Goal: Information Seeking & Learning: Learn about a topic

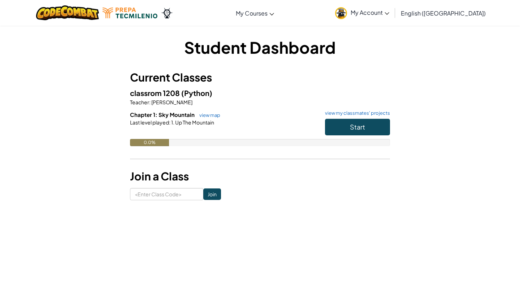
click at [353, 124] on span "Start" at bounding box center [357, 127] width 15 height 8
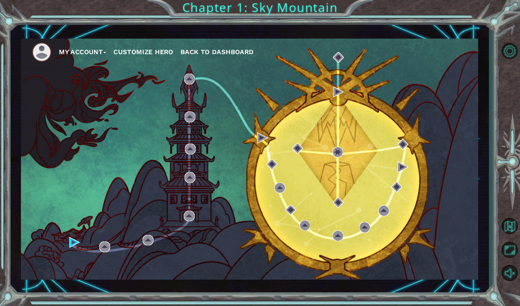
click at [82, 52] on button "My Account" at bounding box center [82, 52] width 47 height 11
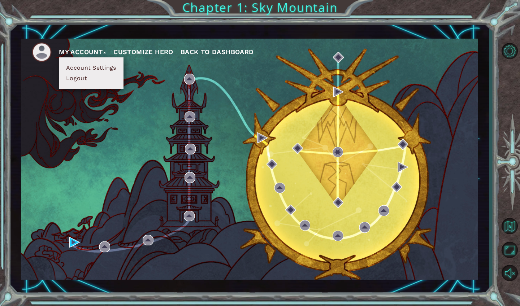
click at [84, 68] on button "Account Settings" at bounding box center [91, 68] width 54 height 8
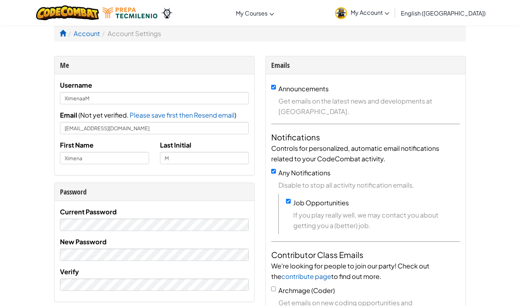
click at [389, 13] on span "My Account" at bounding box center [370, 13] width 39 height 8
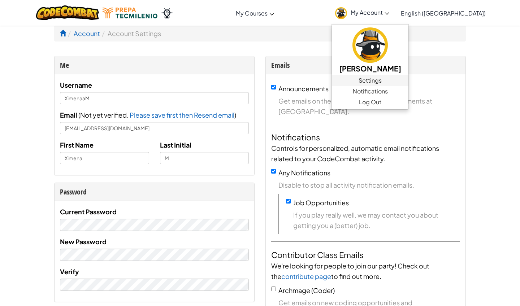
click at [404, 81] on link "Settings" at bounding box center [370, 80] width 77 height 11
click at [401, 68] on h5 "Ximena M" at bounding box center [370, 68] width 62 height 11
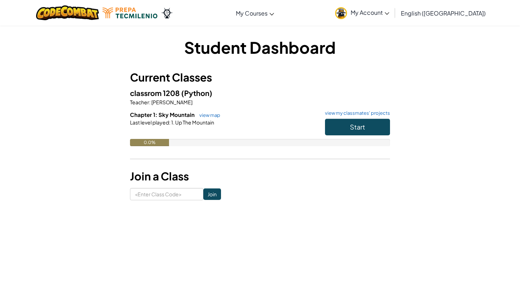
click at [352, 131] on button "Start" at bounding box center [357, 127] width 65 height 17
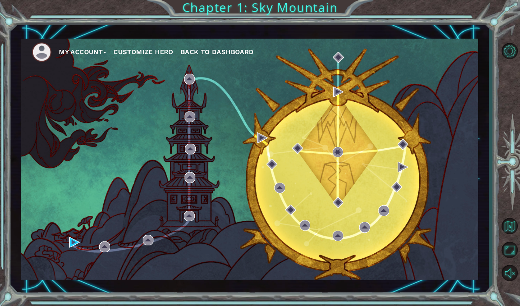
click at [159, 51] on button "Customize Hero" at bounding box center [143, 52] width 60 height 11
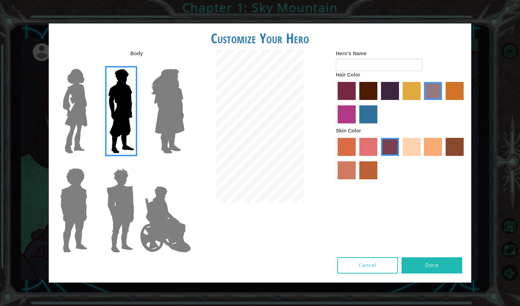
click at [413, 156] on label "sandy beach skin color" at bounding box center [412, 147] width 18 height 18
click at [400, 159] on input "sandy beach skin color" at bounding box center [400, 159] width 0 height 0
click at [369, 97] on label "maroon hair color" at bounding box center [368, 91] width 18 height 18
click at [357, 103] on input "maroon hair color" at bounding box center [357, 103] width 0 height 0
click at [82, 131] on img at bounding box center [75, 111] width 30 height 90
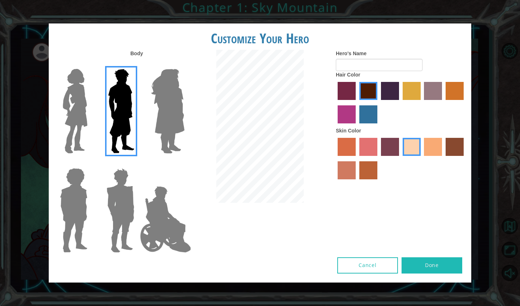
click at [90, 64] on input "Hero Connie" at bounding box center [90, 64] width 0 height 0
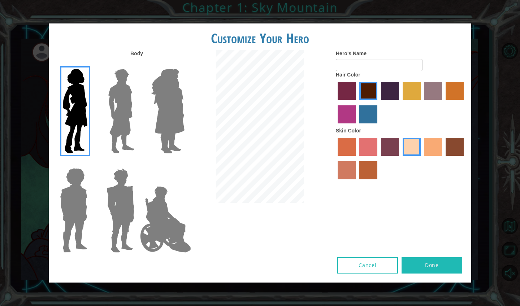
click at [370, 156] on label "froly skin color" at bounding box center [368, 147] width 18 height 18
click at [357, 159] on input "froly skin color" at bounding box center [357, 159] width 0 height 0
click at [363, 179] on label "smoke tree skin color" at bounding box center [368, 170] width 18 height 18
click at [357, 182] on input "smoke tree skin color" at bounding box center [357, 182] width 0 height 0
click at [452, 153] on label "karma skin color" at bounding box center [455, 147] width 18 height 18
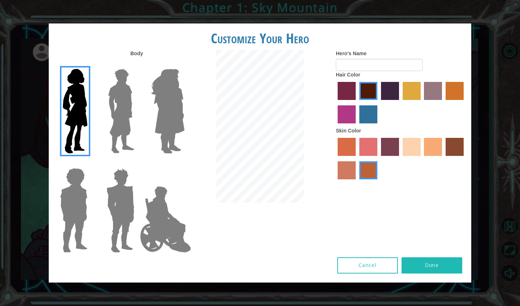
click at [443, 159] on input "karma skin color" at bounding box center [443, 159] width 0 height 0
click at [389, 155] on label "tosca skin color" at bounding box center [390, 147] width 18 height 18
click at [378, 159] on input "tosca skin color" at bounding box center [378, 159] width 0 height 0
click at [427, 155] on label "tacao skin color" at bounding box center [433, 147] width 18 height 18
click at [422, 159] on input "tacao skin color" at bounding box center [422, 159] width 0 height 0
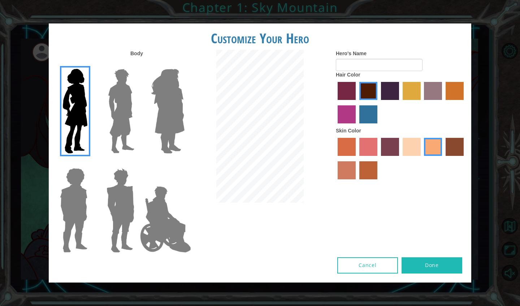
click at [411, 156] on label "sandy beach skin color" at bounding box center [412, 147] width 18 height 18
click at [400, 159] on input "sandy beach skin color" at bounding box center [400, 159] width 0 height 0
click at [432, 154] on label "tacao skin color" at bounding box center [433, 147] width 18 height 18
click at [422, 159] on input "tacao skin color" at bounding box center [422, 159] width 0 height 0
click at [430, 100] on label "bazaar hair color" at bounding box center [433, 91] width 18 height 18
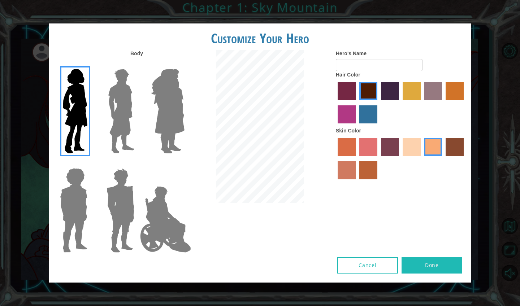
click at [422, 103] on input "bazaar hair color" at bounding box center [422, 103] width 0 height 0
click at [417, 100] on label "tulip tree hair color" at bounding box center [412, 91] width 18 height 18
click at [400, 103] on input "tulip tree hair color" at bounding box center [400, 103] width 0 height 0
click at [345, 100] on label "paprika hair color" at bounding box center [347, 91] width 18 height 18
click at [335, 103] on input "paprika hair color" at bounding box center [335, 103] width 0 height 0
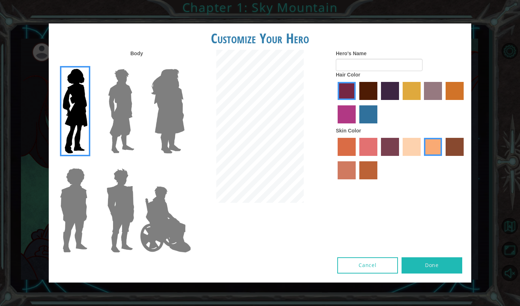
click at [368, 99] on label "maroon hair color" at bounding box center [368, 91] width 18 height 18
click at [357, 103] on input "maroon hair color" at bounding box center [357, 103] width 0 height 0
click at [351, 100] on label "paprika hair color" at bounding box center [347, 91] width 18 height 18
click at [335, 103] on input "paprika hair color" at bounding box center [335, 103] width 0 height 0
click at [429, 261] on button "Done" at bounding box center [432, 265] width 61 height 16
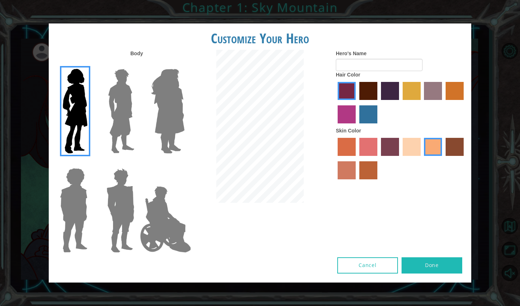
click at [429, 261] on button "Done" at bounding box center [432, 265] width 61 height 16
click at [363, 257] on button "Cancel" at bounding box center [367, 265] width 61 height 16
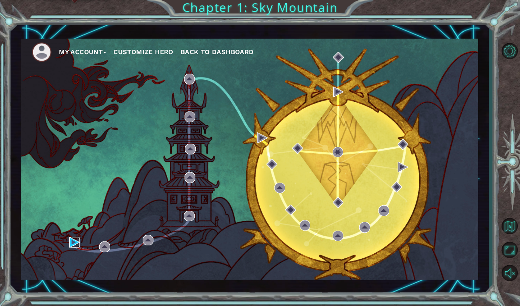
click at [75, 239] on img at bounding box center [74, 242] width 11 height 11
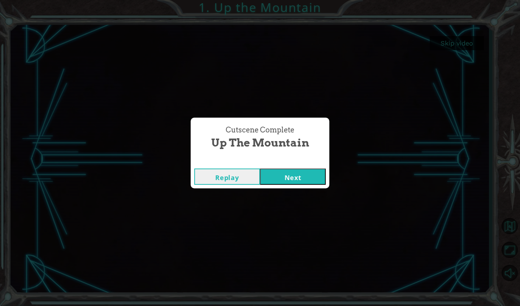
click at [235, 179] on button "Replay" at bounding box center [227, 177] width 66 height 16
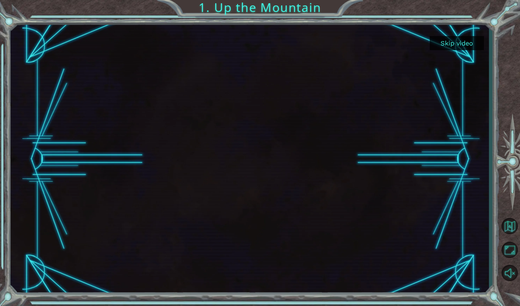
click at [461, 48] on button "Skip video" at bounding box center [457, 43] width 54 height 14
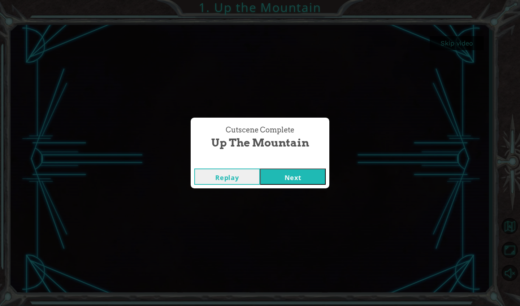
click at [289, 173] on button "Next" at bounding box center [293, 177] width 66 height 16
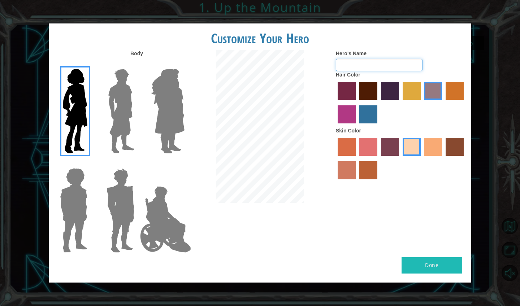
click at [378, 69] on input "Hero's Name" at bounding box center [379, 65] width 87 height 12
type input "xime"
click at [444, 259] on button "Done" at bounding box center [432, 265] width 61 height 16
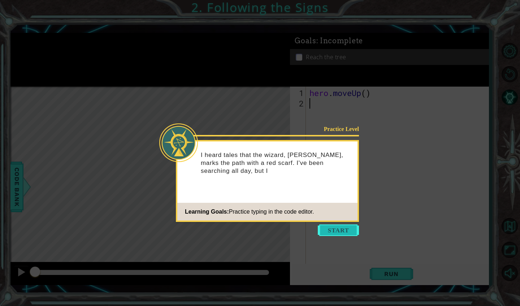
click at [338, 233] on button "Start" at bounding box center [338, 231] width 41 height 12
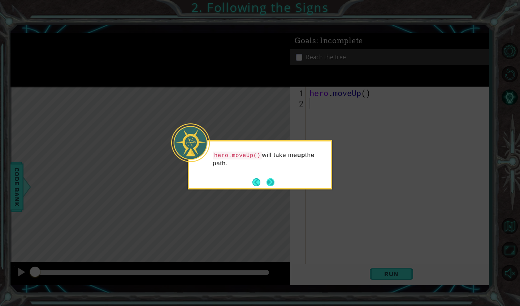
click at [266, 178] on button "Next" at bounding box center [270, 182] width 8 height 8
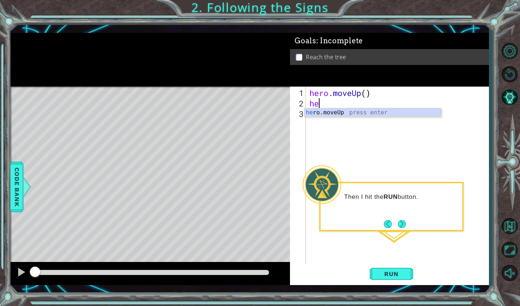
type textarea "her"
type textarea "h"
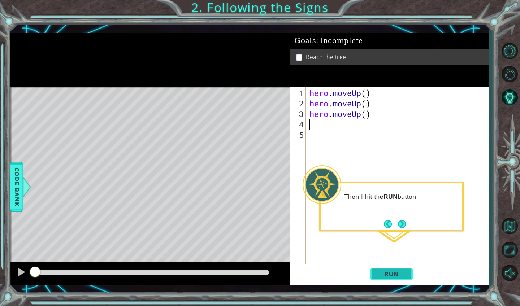
click at [390, 279] on button "Run" at bounding box center [391, 274] width 43 height 20
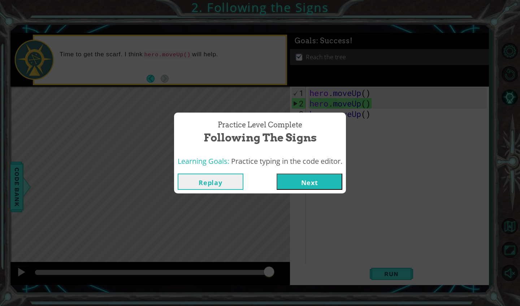
click at [227, 184] on button "Replay" at bounding box center [211, 182] width 66 height 16
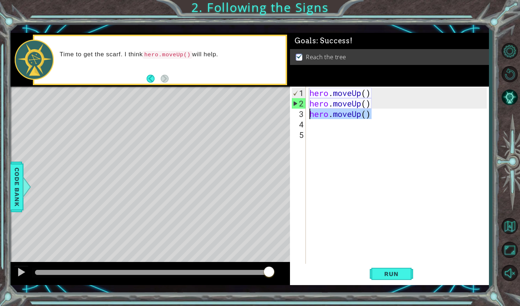
drag, startPoint x: 380, startPoint y: 117, endPoint x: 298, endPoint y: 108, distance: 83.3
click at [298, 108] on div "1 2 3 4 5 hero . moveUp ( ) hero . moveUp ( ) hero . moveUp ( ) ההההההההההההההה…" at bounding box center [388, 176] width 197 height 178
type textarea "hero.moveUp() hero.moveUp()"
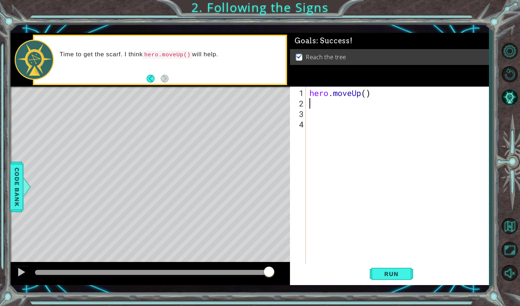
type textarea "h"
click at [386, 275] on span "Run" at bounding box center [391, 273] width 29 height 7
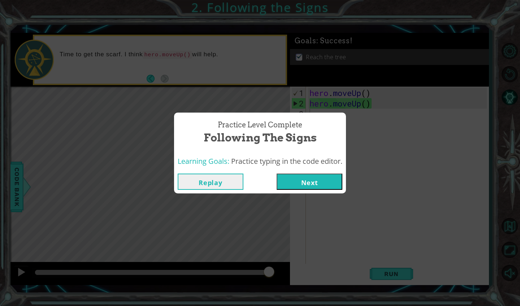
click at [303, 184] on button "Next" at bounding box center [310, 182] width 66 height 16
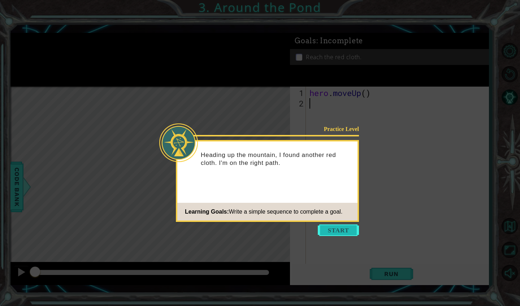
click at [339, 232] on button "Start" at bounding box center [338, 231] width 41 height 12
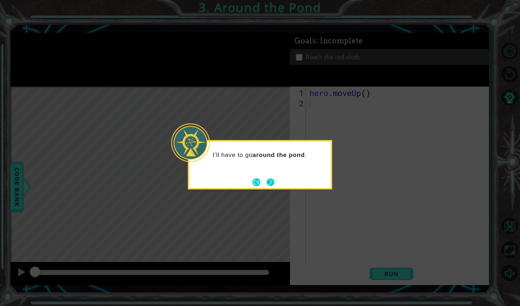
click at [273, 184] on button "Next" at bounding box center [270, 182] width 8 height 8
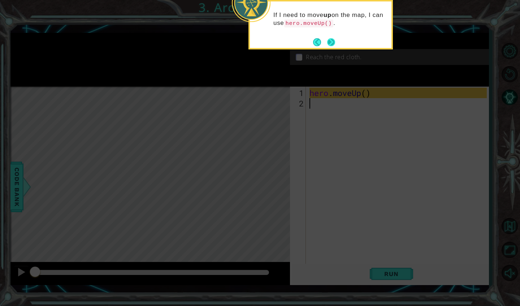
click at [333, 45] on button "Next" at bounding box center [331, 42] width 8 height 8
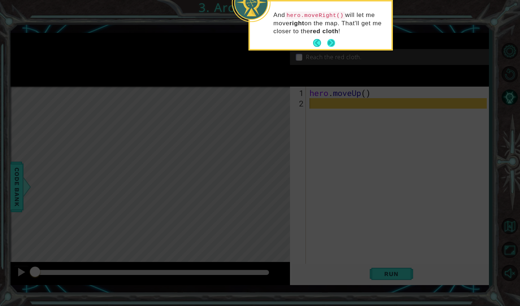
click at [333, 45] on button "Next" at bounding box center [331, 43] width 8 height 8
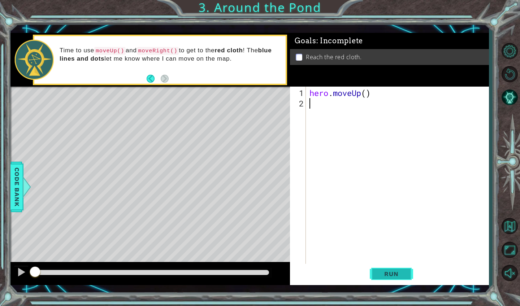
click at [396, 273] on span "Run" at bounding box center [391, 273] width 29 height 7
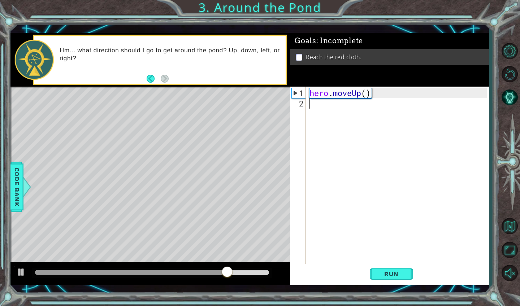
type textarea "h"
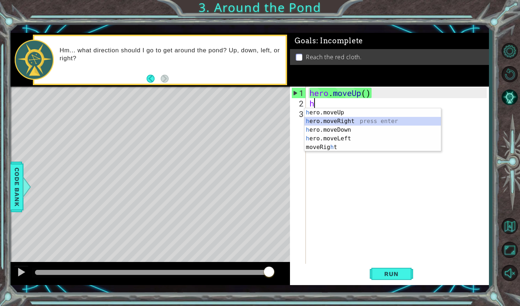
click at [350, 124] on div "h ero.moveUp press enter h ero.moveRight press enter h ero.moveDown press enter…" at bounding box center [372, 138] width 136 height 61
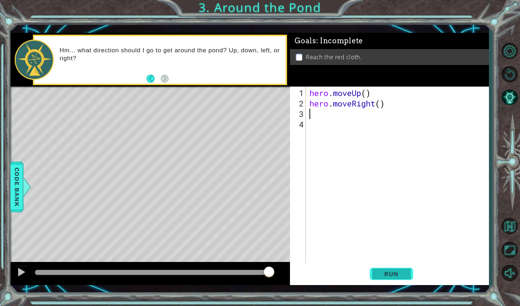
click at [394, 276] on span "Run" at bounding box center [391, 273] width 29 height 7
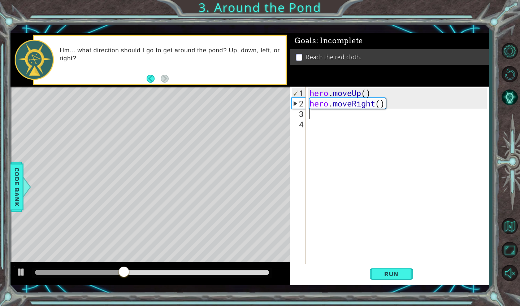
type textarea "h"
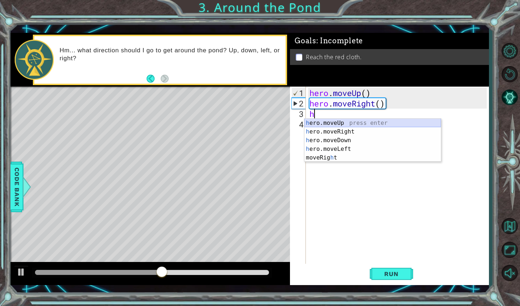
click at [340, 123] on div "h ero.moveUp press enter h ero.moveRight press enter h ero.moveDown press enter…" at bounding box center [372, 149] width 136 height 61
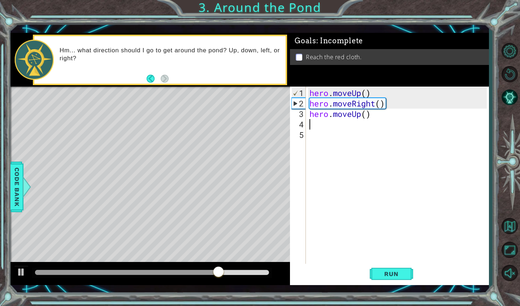
type textarea "h"
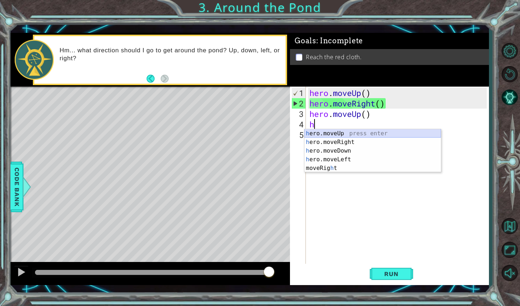
click at [336, 133] on div "h ero.moveUp press enter h ero.moveRight press enter h ero.moveDown press enter…" at bounding box center [372, 159] width 136 height 61
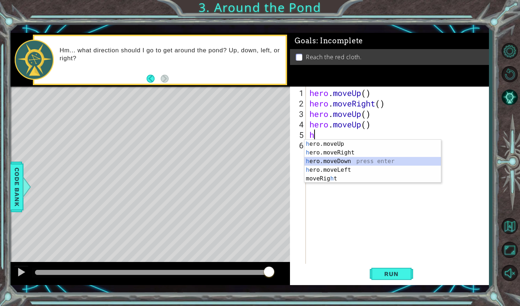
click at [348, 161] on div "h ero.moveUp press enter h ero.moveRight press enter h ero.moveDown press enter…" at bounding box center [372, 170] width 136 height 61
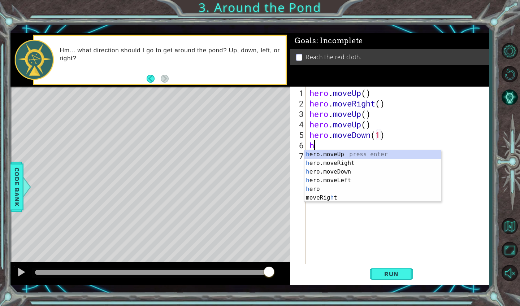
scroll to position [0, 3]
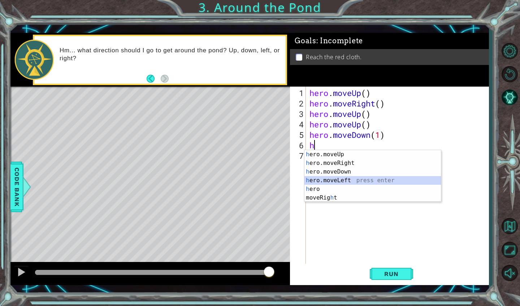
click at [346, 179] on div "h ero.moveUp press enter h ero.moveRight press enter h ero.moveDown press enter…" at bounding box center [372, 184] width 136 height 69
type textarea "hero.moveLeft(1)"
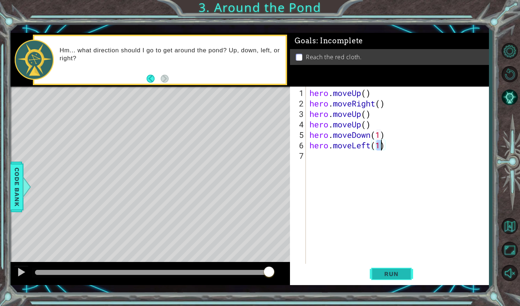
click at [383, 271] on span "Run" at bounding box center [391, 273] width 29 height 7
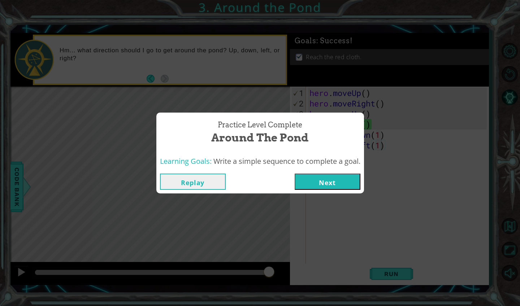
click at [333, 187] on button "Next" at bounding box center [328, 182] width 66 height 16
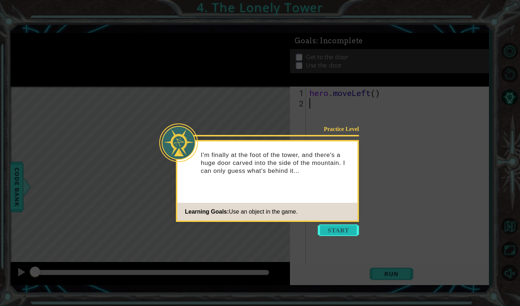
click at [331, 234] on button "Start" at bounding box center [338, 231] width 41 height 12
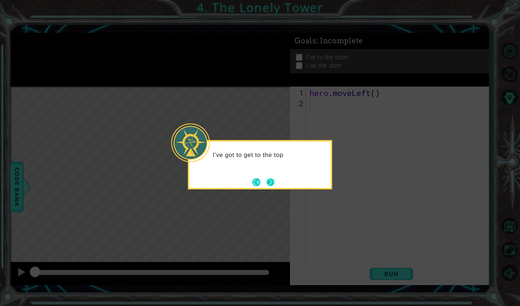
click at [273, 183] on button "Next" at bounding box center [270, 182] width 8 height 8
click at [269, 181] on button "Next" at bounding box center [270, 182] width 8 height 8
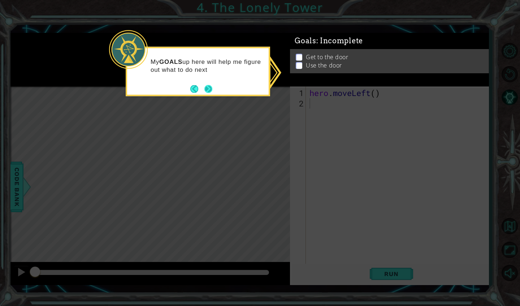
click at [211, 89] on button "Next" at bounding box center [208, 89] width 8 height 8
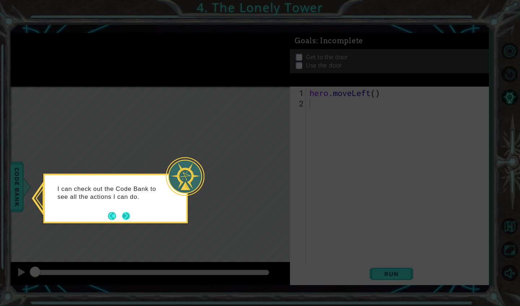
click at [128, 217] on button "Next" at bounding box center [126, 216] width 8 height 8
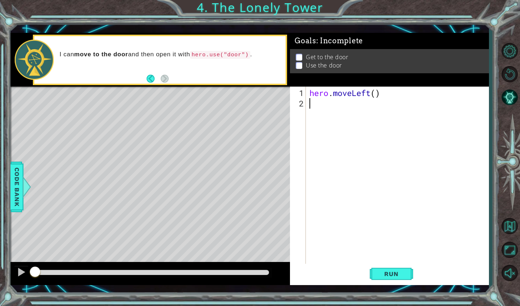
type textarea "h"
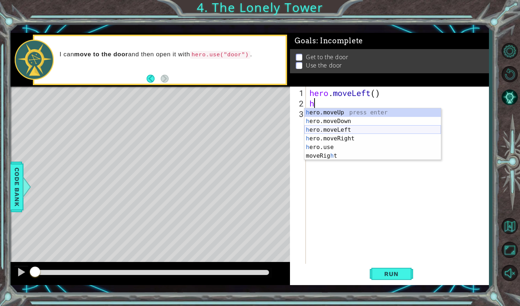
click at [339, 130] on div "h ero.moveUp press enter h ero.moveDown press enter h ero.moveLeft press enter …" at bounding box center [372, 142] width 136 height 69
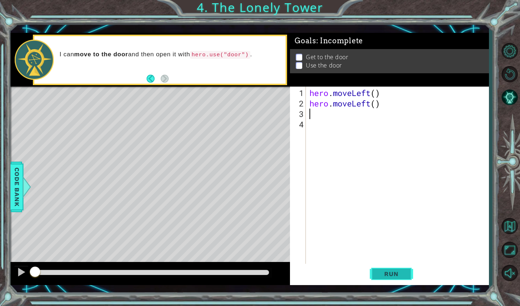
click at [389, 275] on span "Run" at bounding box center [391, 273] width 29 height 7
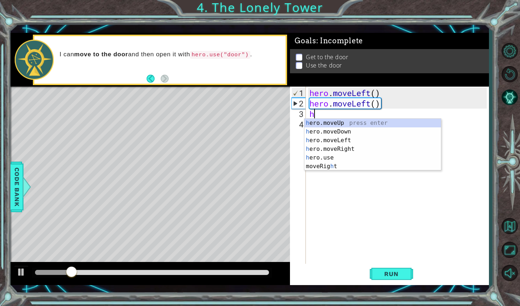
type textarea "he"
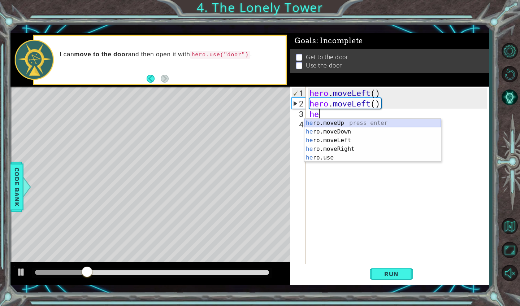
click at [337, 123] on div "he ro.moveUp press enter he ro.moveDown press enter he ro.moveLeft press enter …" at bounding box center [372, 149] width 136 height 61
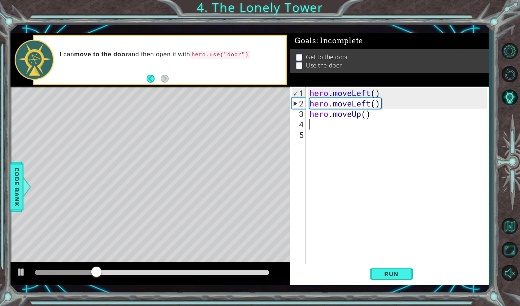
type textarea "h"
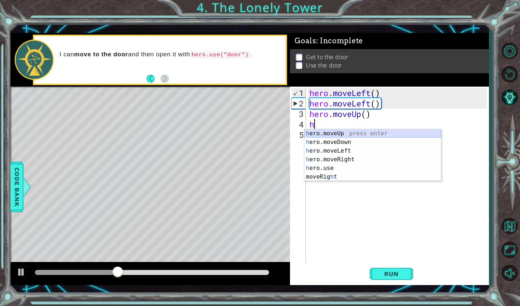
click at [348, 135] on div "h ero.moveUp press enter h ero.moveDown press enter h ero.moveLeft press enter …" at bounding box center [372, 163] width 136 height 69
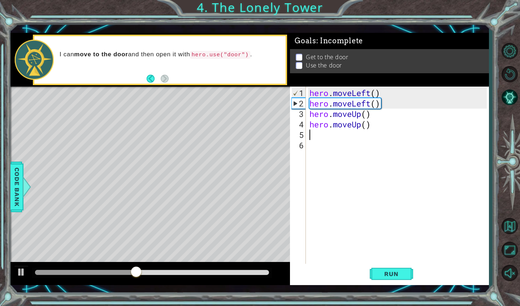
type textarea "h"
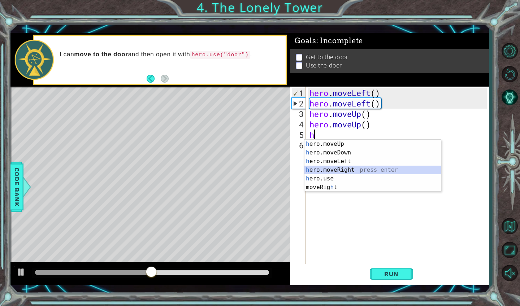
click at [348, 169] on div "h ero.moveUp press enter h ero.moveDown press enter h ero.moveLeft press enter …" at bounding box center [372, 174] width 136 height 69
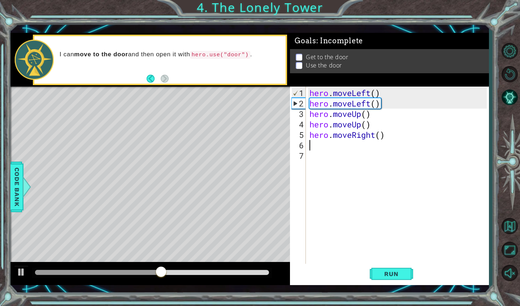
type textarea "h"
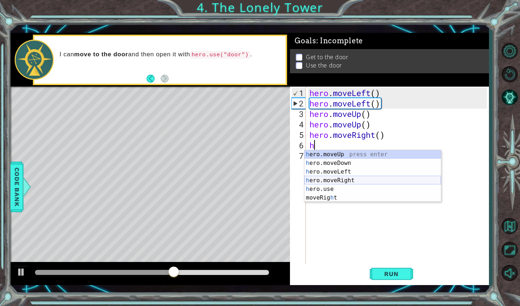
click at [349, 180] on div "h ero.moveUp press enter h ero.moveDown press enter h ero.moveLeft press enter …" at bounding box center [372, 184] width 136 height 69
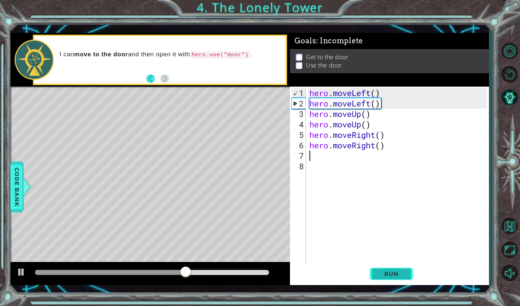
click at [394, 279] on button "Run" at bounding box center [391, 274] width 43 height 20
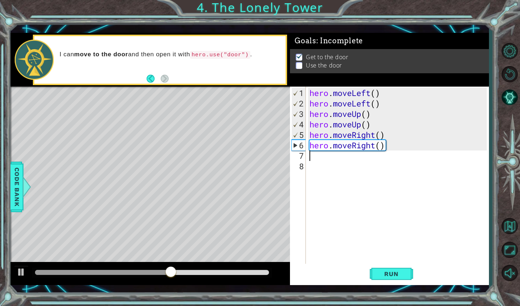
type textarea "h"
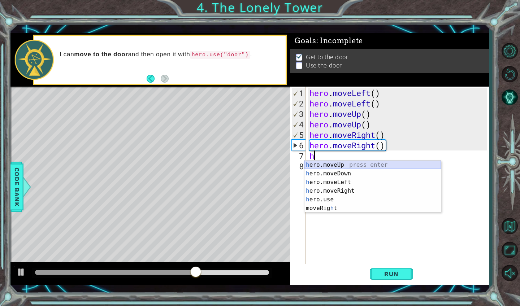
click at [384, 164] on div "h ero.moveUp press enter h ero.moveDown press enter h ero.moveLeft press enter …" at bounding box center [372, 195] width 136 height 69
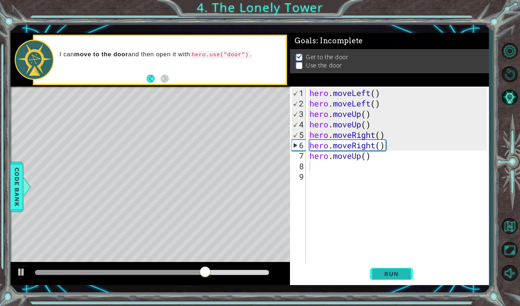
click at [393, 269] on button "Run" at bounding box center [391, 274] width 43 height 20
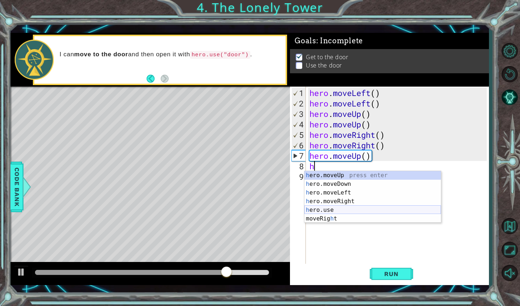
click at [337, 211] on div "h ero.moveUp press enter h ero.moveDown press enter h ero.moveLeft press enter …" at bounding box center [372, 205] width 136 height 69
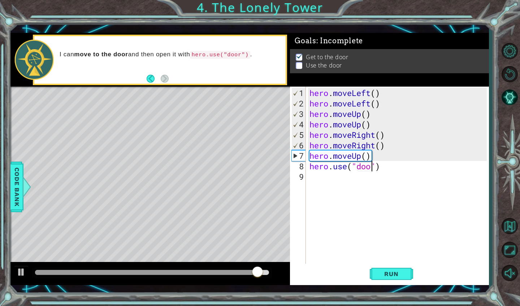
scroll to position [0, 3]
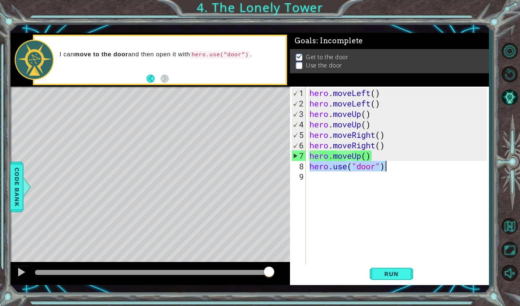
drag, startPoint x: 312, startPoint y: 167, endPoint x: 389, endPoint y: 168, distance: 76.9
click at [389, 168] on div "hero . moveLeft ( ) hero . moveLeft ( ) hero . moveUp ( ) hero . moveUp ( ) her…" at bounding box center [399, 187] width 182 height 199
click at [309, 154] on div "hero . moveLeft ( ) hero . moveLeft ( ) hero . moveUp ( ) hero . moveUp ( ) her…" at bounding box center [399, 187] width 182 height 199
type textarea "hero.moveUp()"
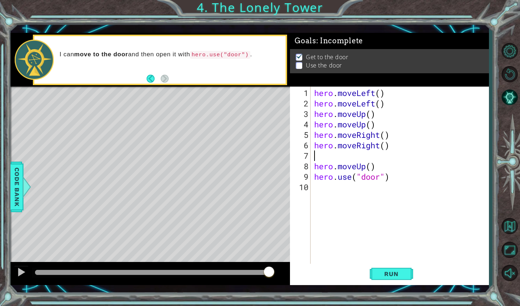
click at [323, 160] on div "hero . moveLeft ( ) hero . moveLeft ( ) hero . moveUp ( ) hero . moveUp ( ) her…" at bounding box center [402, 187] width 178 height 199
paste textarea "hero.use("door")"
type textarea "hero.use("door")"
drag, startPoint x: 401, startPoint y: 181, endPoint x: 309, endPoint y: 176, distance: 92.2
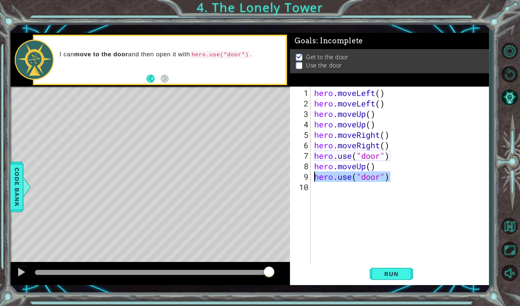
click at [308, 176] on div "hero.use("door") 1 2 3 4 5 6 7 8 9 10 hero . moveLeft ( ) hero . moveLeft ( ) h…" at bounding box center [388, 176] width 197 height 178
click at [390, 277] on span "Run" at bounding box center [391, 273] width 29 height 7
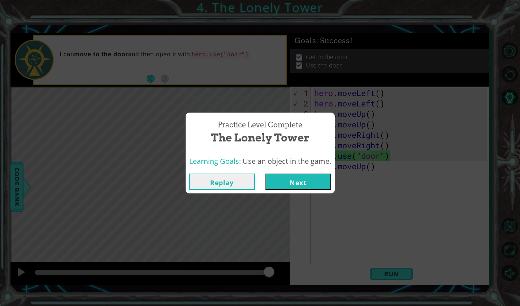
click at [287, 182] on button "Next" at bounding box center [298, 182] width 66 height 16
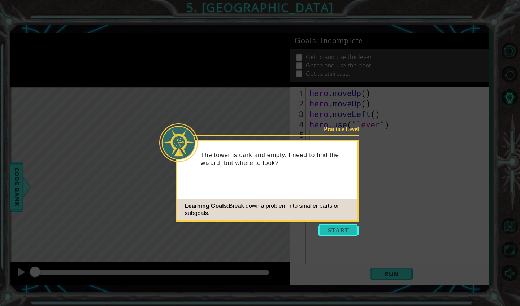
click at [344, 227] on button "Start" at bounding box center [338, 231] width 41 height 12
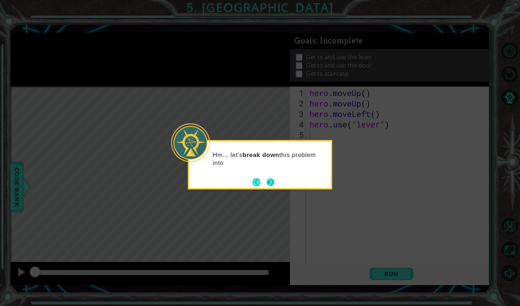
click at [272, 186] on button "Next" at bounding box center [270, 182] width 8 height 8
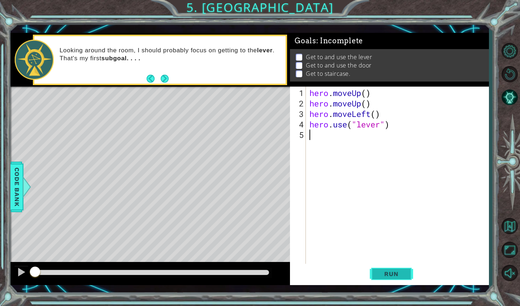
click at [398, 281] on button "Run" at bounding box center [391, 274] width 43 height 20
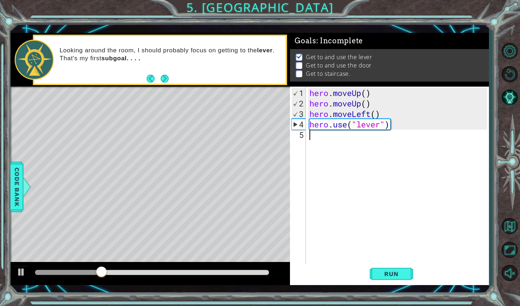
type textarea "he"
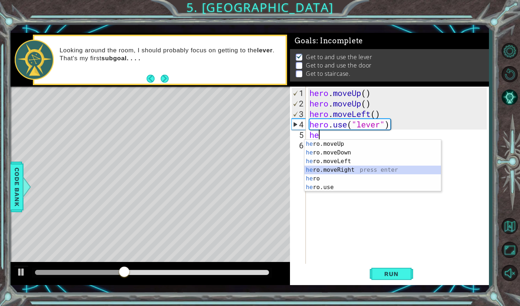
click at [355, 171] on div "he ro.moveUp press enter he ro.moveDown press enter he ro.moveLeft press enter …" at bounding box center [372, 174] width 136 height 69
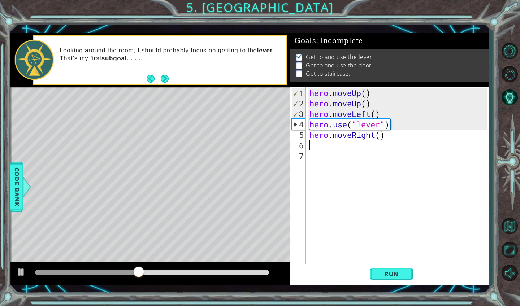
type textarea "h"
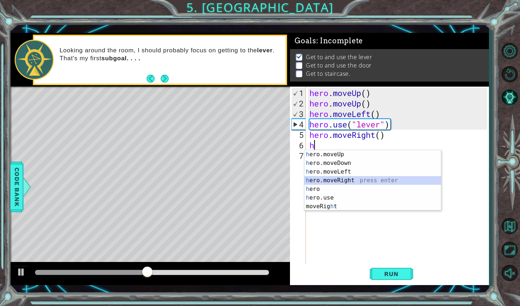
click at [347, 181] on div "h ero.moveUp press enter h ero.moveDown press enter h ero.moveLeft press enter …" at bounding box center [372, 189] width 136 height 78
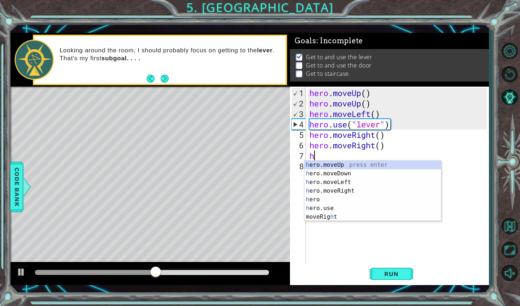
type textarea "he"
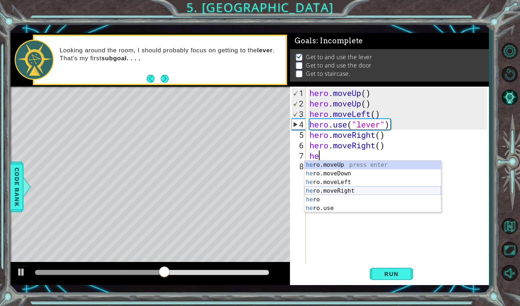
click at [348, 192] on div "he ro.moveUp press enter he ro.moveDown press enter he ro.moveLeft press enter …" at bounding box center [372, 195] width 136 height 69
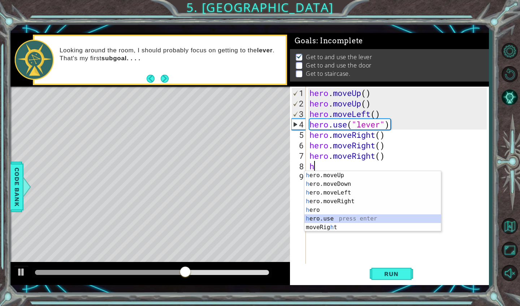
click at [324, 221] on div "h ero.moveUp press enter h ero.moveDown press enter h ero.moveLeft press enter …" at bounding box center [372, 210] width 136 height 78
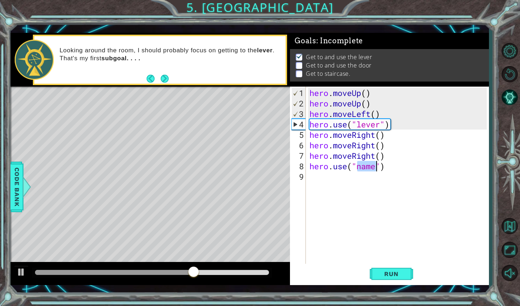
click at [368, 168] on div "hero . moveUp ( ) hero . moveUp ( ) hero . moveLeft ( ) hero . use ( "lever" ) …" at bounding box center [399, 187] width 182 height 199
type textarea "hero.use("door")"
click at [321, 178] on div "hero . moveUp ( ) hero . moveUp ( ) hero . moveLeft ( ) hero . use ( "lever" ) …" at bounding box center [399, 187] width 182 height 199
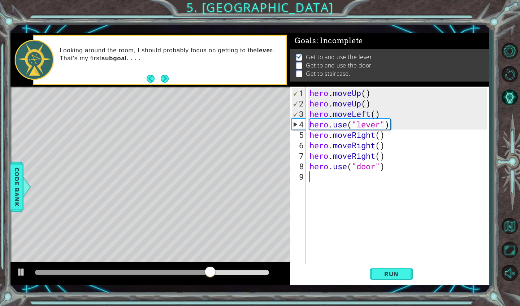
scroll to position [0, 0]
type textarea "he"
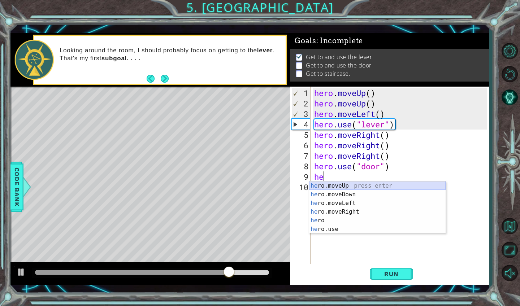
click at [341, 186] on div "he ro.moveUp press enter he ro.moveDown press enter he ro.moveLeft press enter …" at bounding box center [377, 216] width 136 height 69
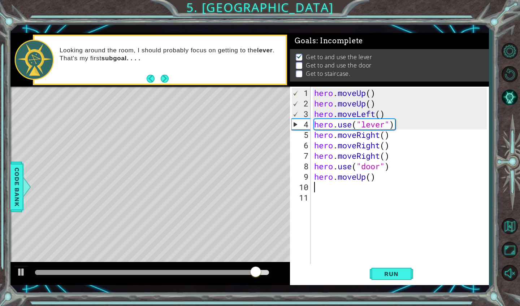
type textarea "he"
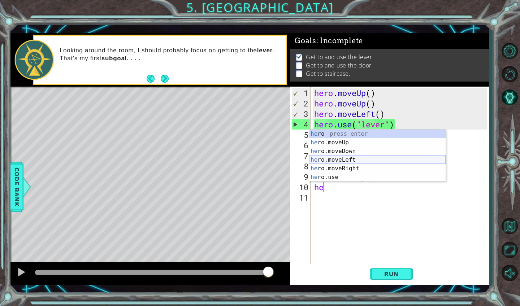
click at [350, 160] on div "he ro press enter he ro.moveUp press enter he ro.moveDown press enter he ro.mov…" at bounding box center [377, 164] width 136 height 69
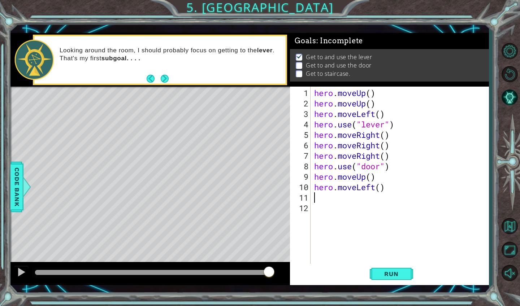
type textarea "h"
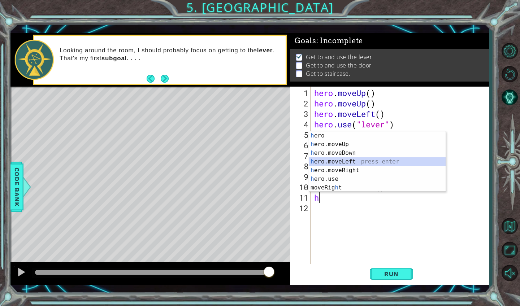
click at [373, 163] on div "h ero press enter h ero.moveUp press enter h ero.moveDown press enter h ero.mov…" at bounding box center [377, 170] width 136 height 78
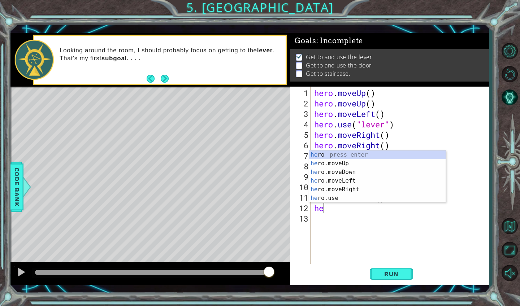
scroll to position [0, 0]
type textarea "hero"
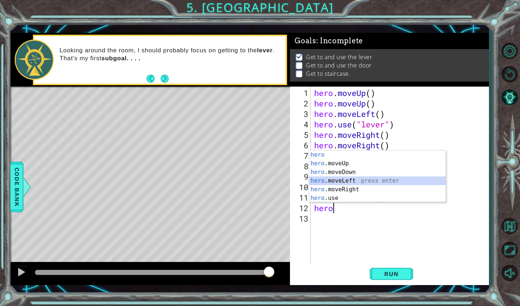
click at [342, 183] on div "hero press enter hero .moveUp press enter hero .moveDown press enter hero .move…" at bounding box center [377, 185] width 136 height 69
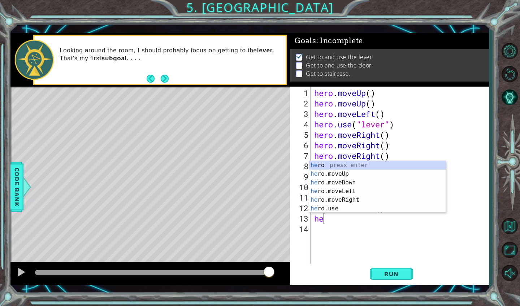
scroll to position [0, 0]
type textarea "her"
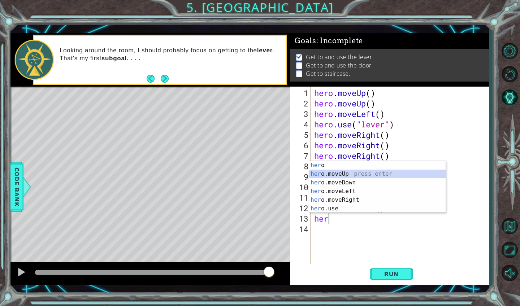
click at [356, 173] on div "her o press enter her o.moveUp press enter her o.moveDown press enter her o.mov…" at bounding box center [377, 195] width 136 height 69
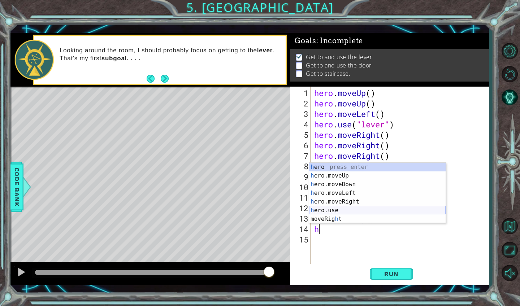
click at [337, 211] on div "h ero press enter h ero.moveUp press enter h ero.moveDown press enter h ero.mov…" at bounding box center [377, 202] width 136 height 78
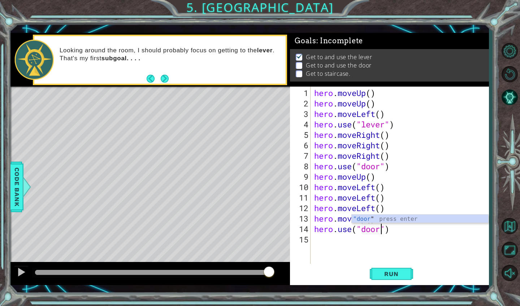
scroll to position [0, 3]
click at [388, 278] on button "Run" at bounding box center [391, 274] width 43 height 20
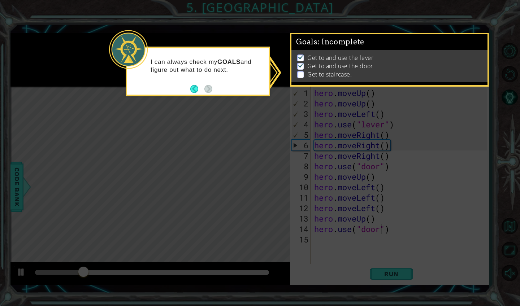
click at [190, 86] on div "I can always check my GOALS and figure out what to do next." at bounding box center [198, 69] width 142 height 36
click at [193, 88] on button "Back" at bounding box center [197, 89] width 14 height 8
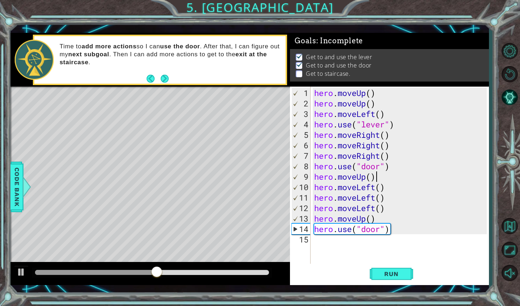
click at [376, 179] on div "hero . moveUp ( ) hero . moveUp ( ) hero . moveLeft ( ) hero . use ( "lever" ) …" at bounding box center [402, 187] width 178 height 199
type textarea "hero.moveUp()"
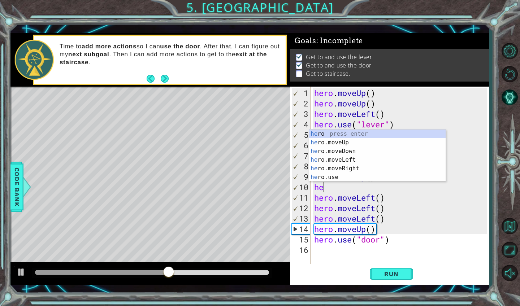
type textarea "her"
click at [354, 143] on div "her o press enter her o.moveUp press enter her o.moveDown press enter her o.mov…" at bounding box center [377, 164] width 136 height 69
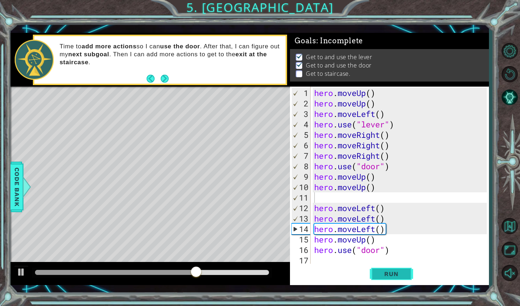
click at [387, 274] on span "Run" at bounding box center [391, 273] width 29 height 7
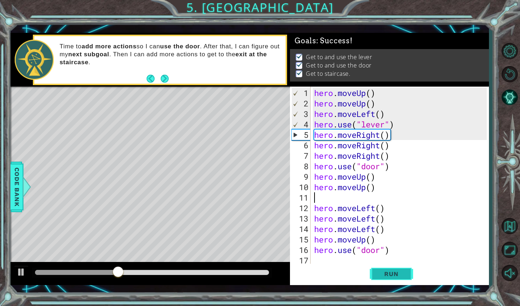
type textarea "hero.moveUp()"
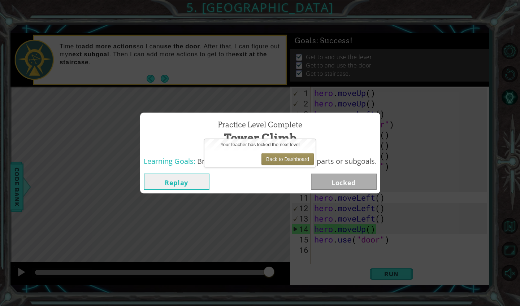
click at [359, 187] on body "1 ההההההההההההההההההההההההההההההההההההההההההההההההההההההההההההההההההההההההההההה…" at bounding box center [260, 153] width 520 height 306
click at [278, 157] on button "Back to Dashboard" at bounding box center [287, 159] width 52 height 12
click at [290, 159] on button "Back to Dashboard" at bounding box center [287, 159] width 52 height 12
click at [269, 180] on div "Replay Locked" at bounding box center [260, 182] width 233 height 16
click at [300, 158] on button "Back to Dashboard" at bounding box center [287, 159] width 52 height 12
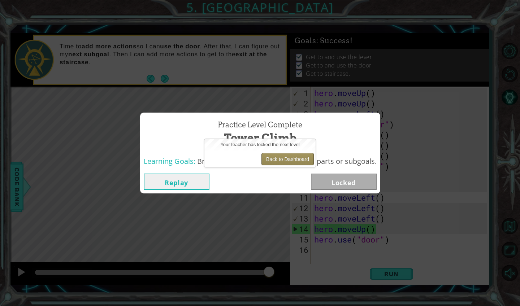
click at [300, 159] on button "Back to Dashboard" at bounding box center [287, 159] width 52 height 12
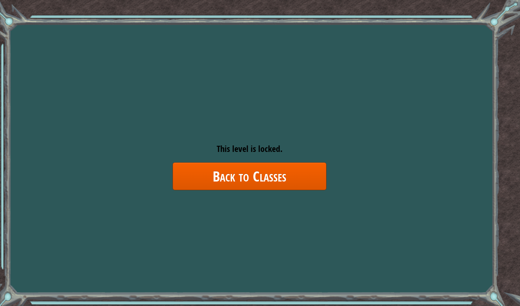
click at [216, 175] on link "Back to Classes" at bounding box center [250, 176] width 154 height 28
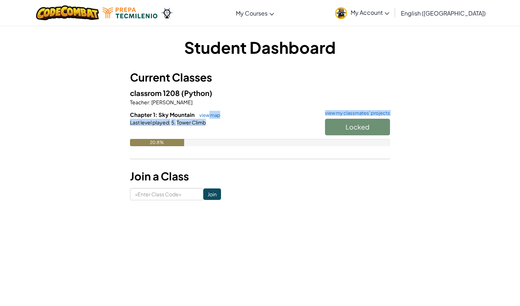
drag, startPoint x: 208, startPoint y: 116, endPoint x: 224, endPoint y: 135, distance: 24.1
click at [224, 135] on div "Chapter 1: Sky Mountain view map view my classmates' projects Locked Last level…" at bounding box center [260, 134] width 260 height 46
click at [224, 135] on div at bounding box center [260, 132] width 260 height 13
click at [333, 130] on div "Locked" at bounding box center [354, 129] width 72 height 20
drag, startPoint x: 416, startPoint y: 1, endPoint x: 462, endPoint y: 55, distance: 70.4
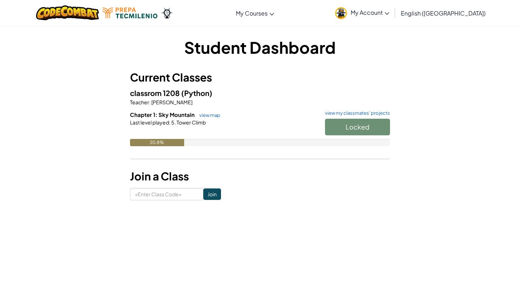
click at [462, 55] on div "Student Dashboard Current Classes classrom 1208 (Python) Teacher : Cristina Tre…" at bounding box center [260, 118] width 422 height 164
drag, startPoint x: 436, startPoint y: 6, endPoint x: 468, endPoint y: 192, distance: 188.3
click at [468, 191] on div "Student Dashboard Current Classes classrom 1208 (Python) Teacher : Cristina Tre…" at bounding box center [260, 118] width 422 height 164
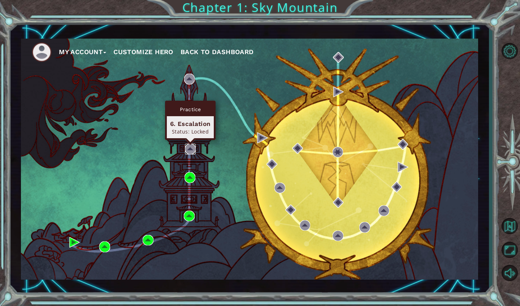
click at [192, 149] on img at bounding box center [190, 149] width 11 height 11
click at [191, 145] on img at bounding box center [190, 149] width 11 height 11
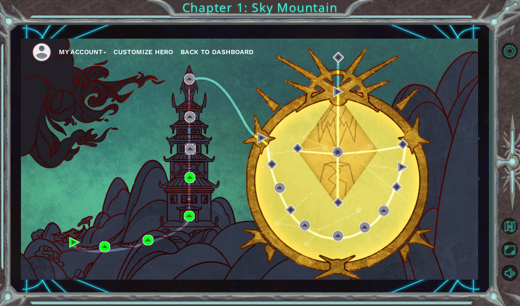
click at [191, 152] on img at bounding box center [190, 149] width 11 height 11
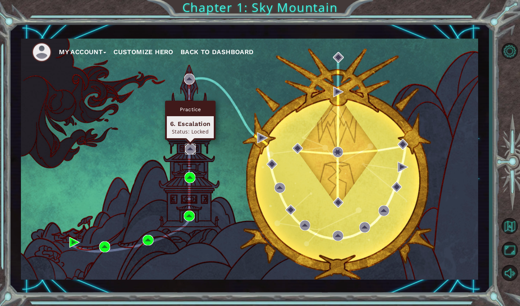
click at [192, 144] on img at bounding box center [190, 149] width 11 height 11
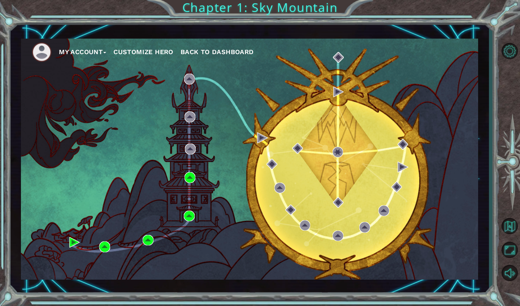
click at [261, 159] on div "My Account Customize Hero Back to Dashboard" at bounding box center [249, 159] width 457 height 241
click at [297, 36] on div "My Account Customize Hero Back to Dashboard" at bounding box center [249, 159] width 478 height 269
click at [48, 54] on img at bounding box center [42, 52] width 20 height 20
click at [34, 53] on img at bounding box center [42, 52] width 20 height 20
click at [381, 34] on div "My Account Customize Hero Back to Dashboard" at bounding box center [249, 159] width 478 height 269
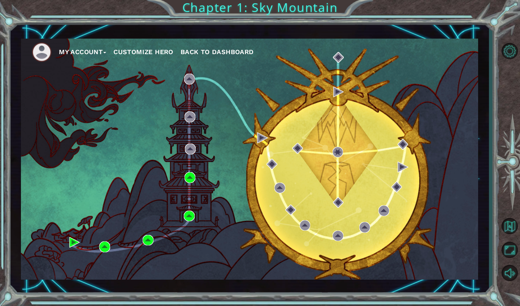
drag, startPoint x: 121, startPoint y: 173, endPoint x: 429, endPoint y: 55, distance: 329.8
click at [429, 54] on ul "My Account Customize Hero Back to Dashboard" at bounding box center [255, 52] width 446 height 20
